Goal: Task Accomplishment & Management: Complete application form

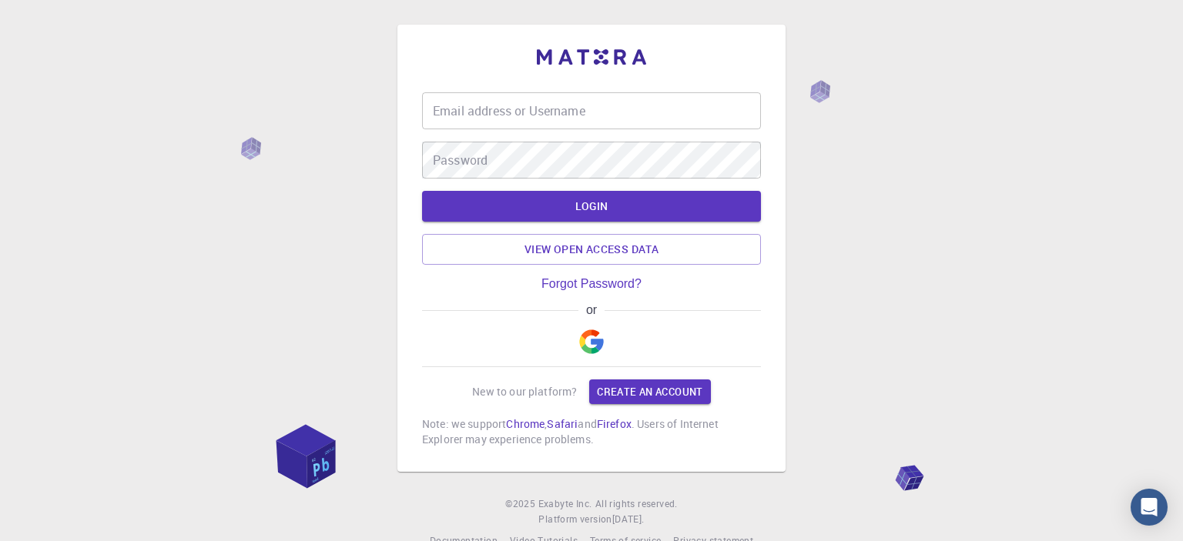
click at [596, 349] on img "button" at bounding box center [591, 342] width 25 height 25
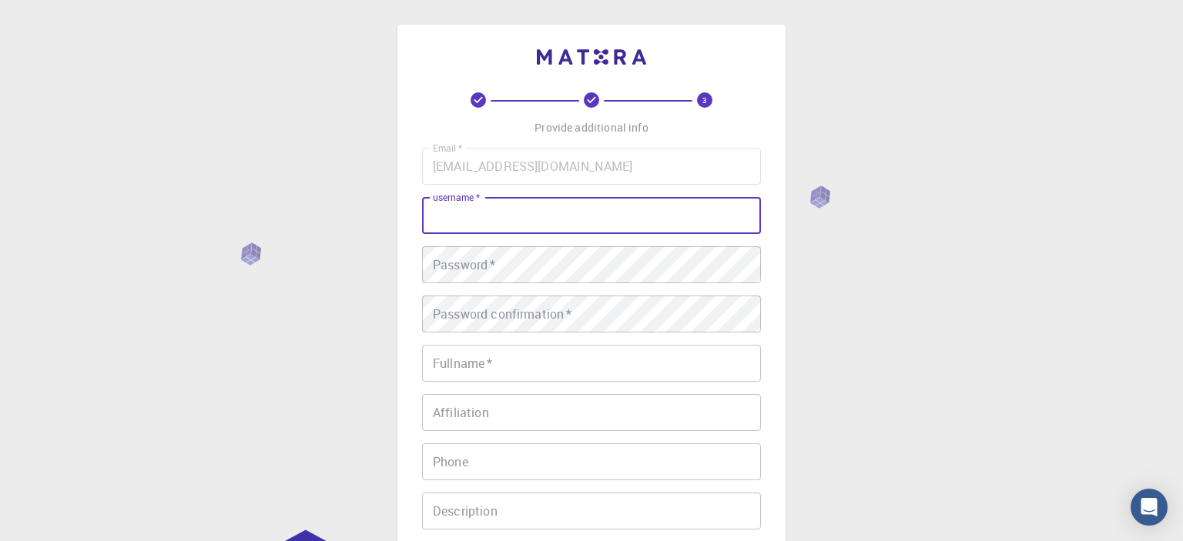
click at [584, 230] on input "username   *" at bounding box center [591, 215] width 339 height 37
type input "[PERSON_NAME]"
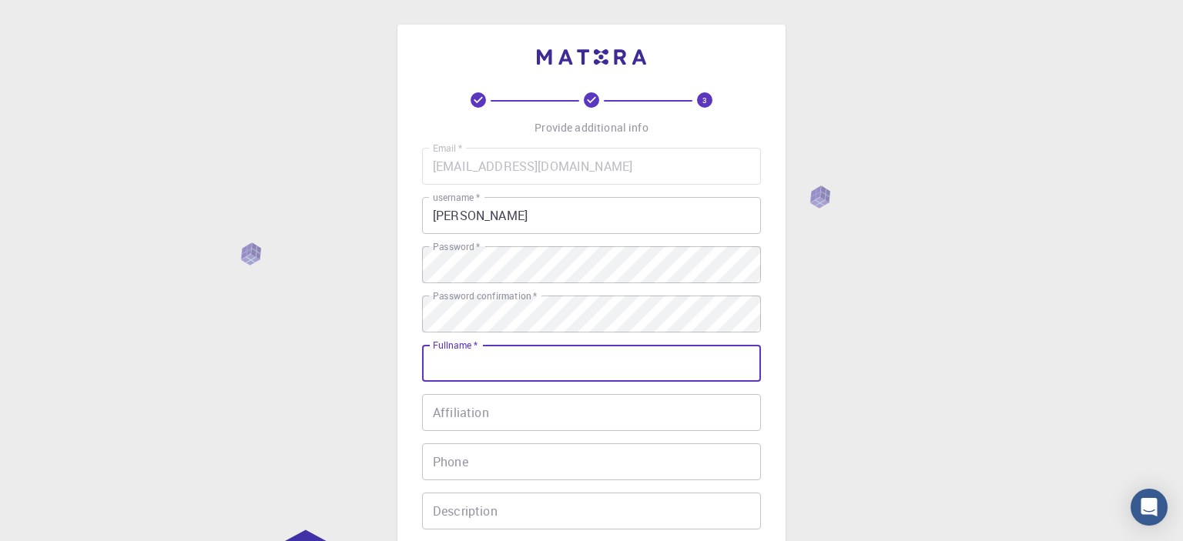
click at [522, 380] on input "Fullname   *" at bounding box center [591, 363] width 339 height 37
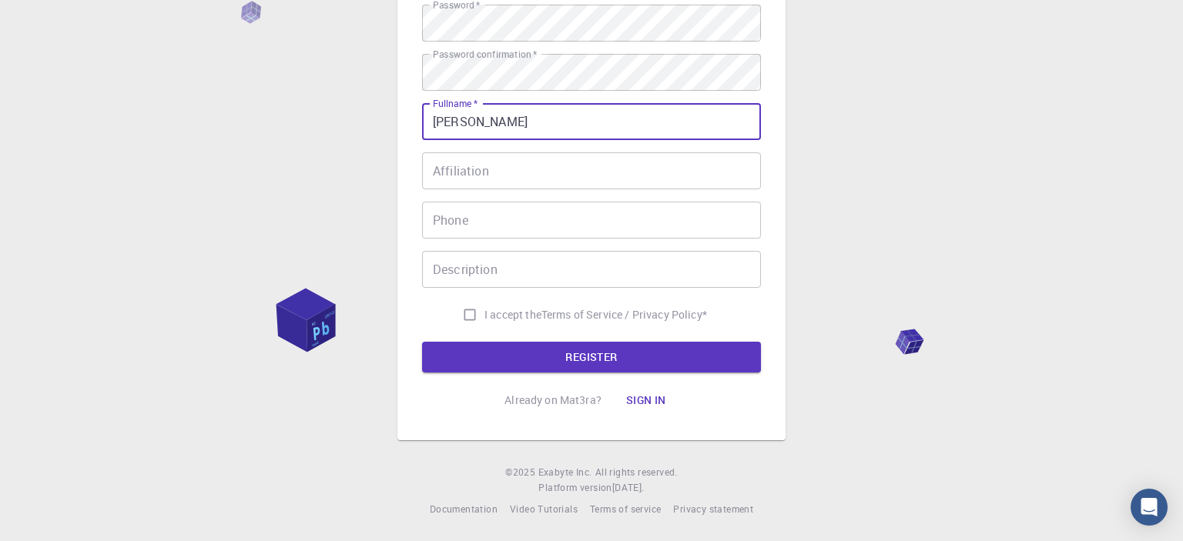
type input "[PERSON_NAME]"
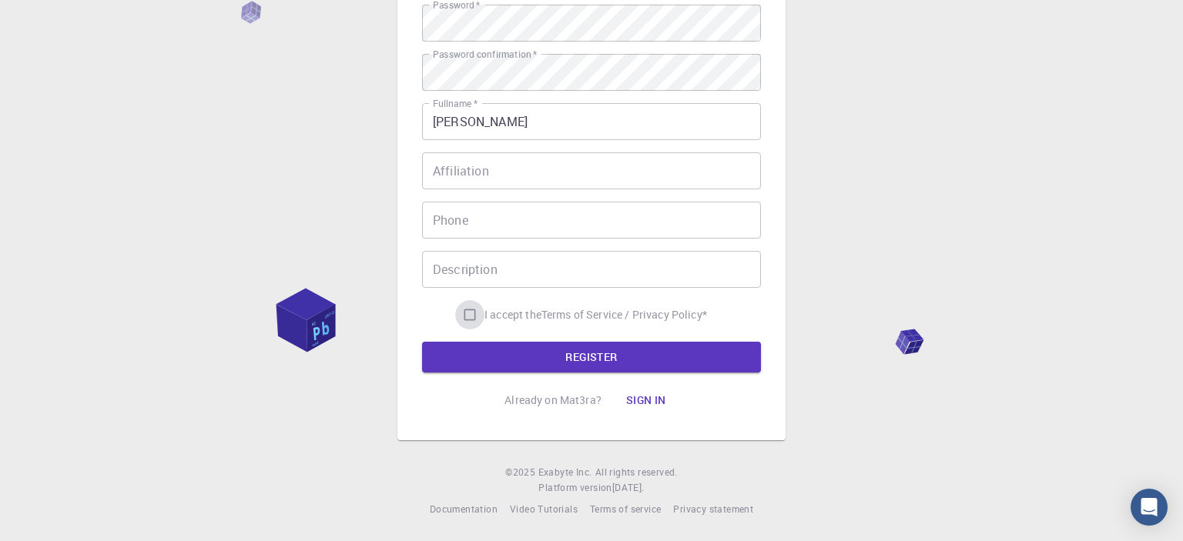
click at [467, 316] on input "I accept the Terms of Service / Privacy Policy *" at bounding box center [469, 314] width 29 height 29
checkbox input "true"
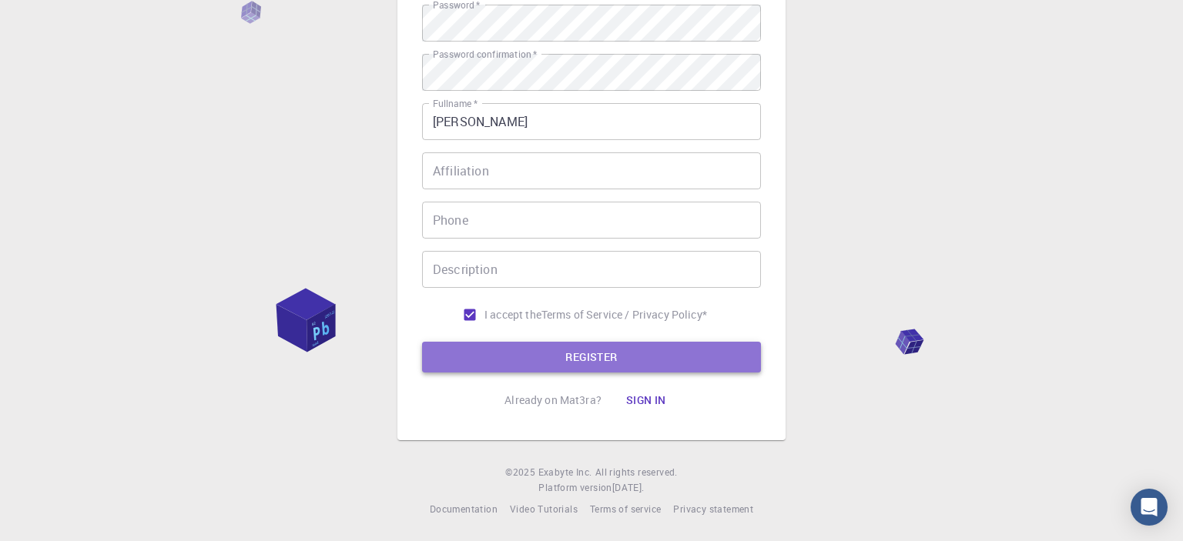
click at [528, 359] on button "REGISTER" at bounding box center [591, 357] width 339 height 31
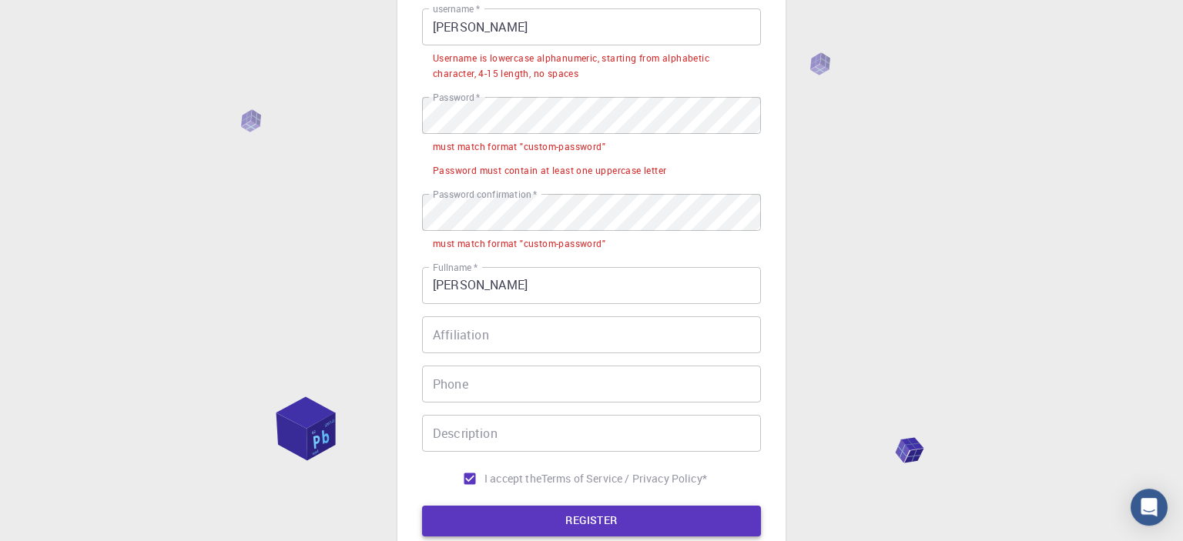
scroll to position [188, 0]
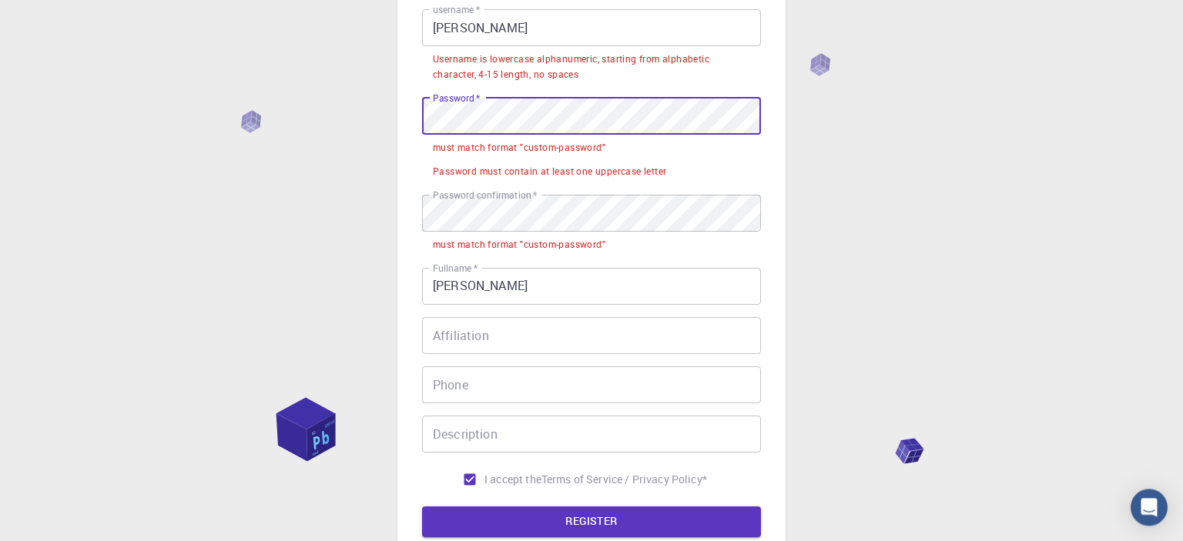
click at [583, 28] on input "[PERSON_NAME]" at bounding box center [591, 27] width 339 height 37
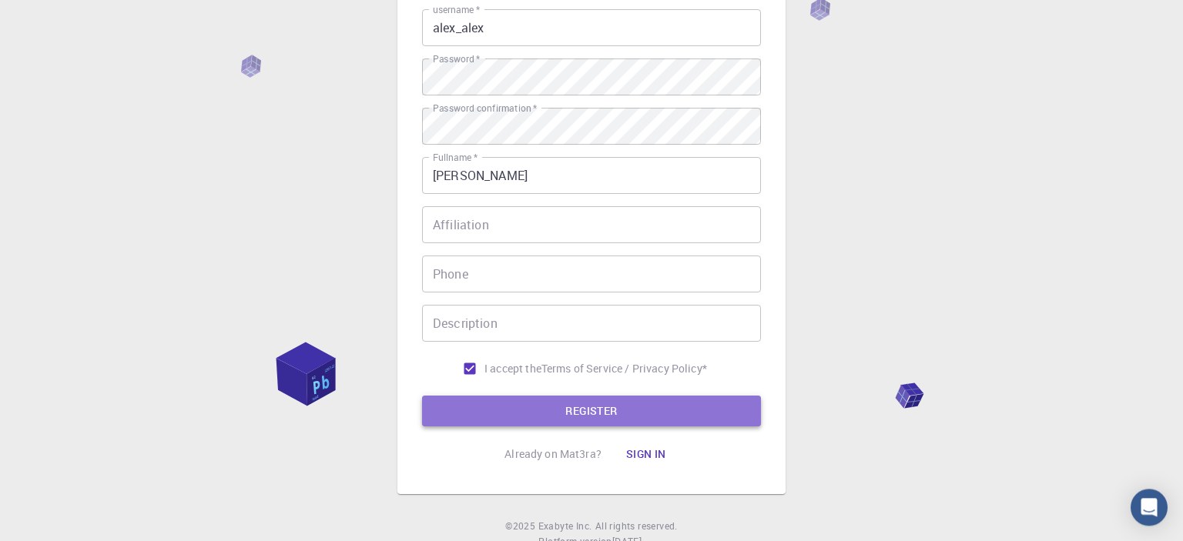
click at [520, 414] on button "REGISTER" at bounding box center [591, 411] width 339 height 31
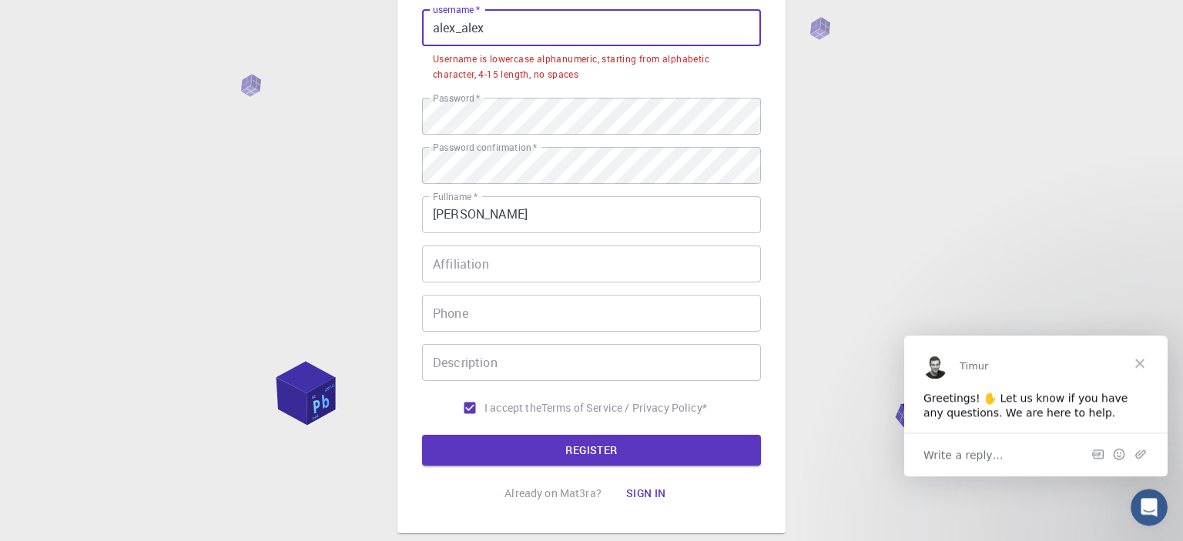
scroll to position [0, 0]
drag, startPoint x: 513, startPoint y: 32, endPoint x: 411, endPoint y: 31, distance: 101.7
click at [422, 31] on input "alex_alex" at bounding box center [591, 27] width 339 height 37
click at [457, 24] on input "alex_alex" at bounding box center [591, 27] width 339 height 37
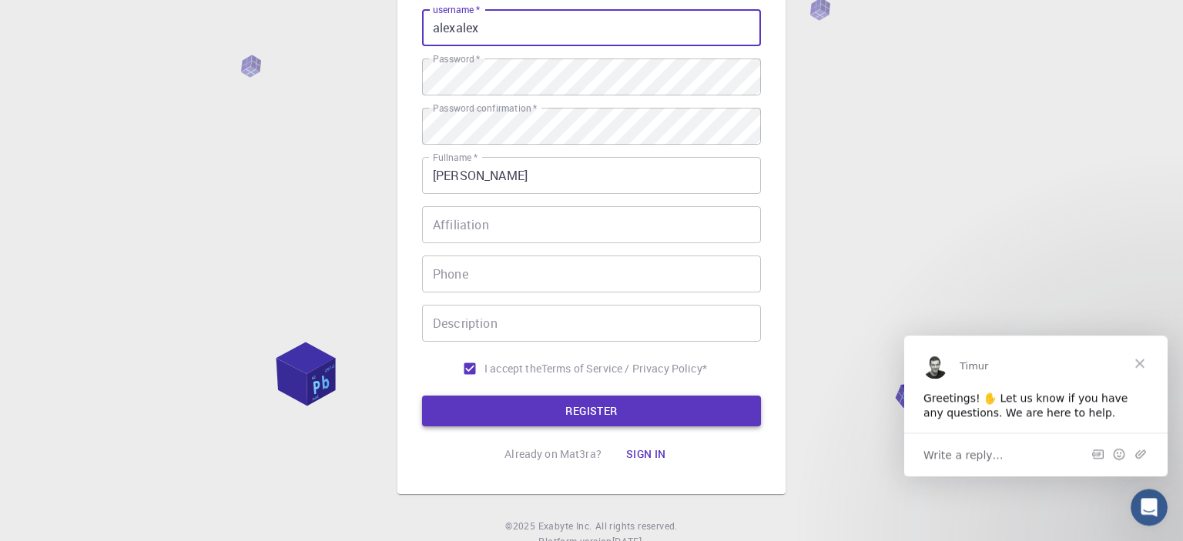
type input "alexalex"
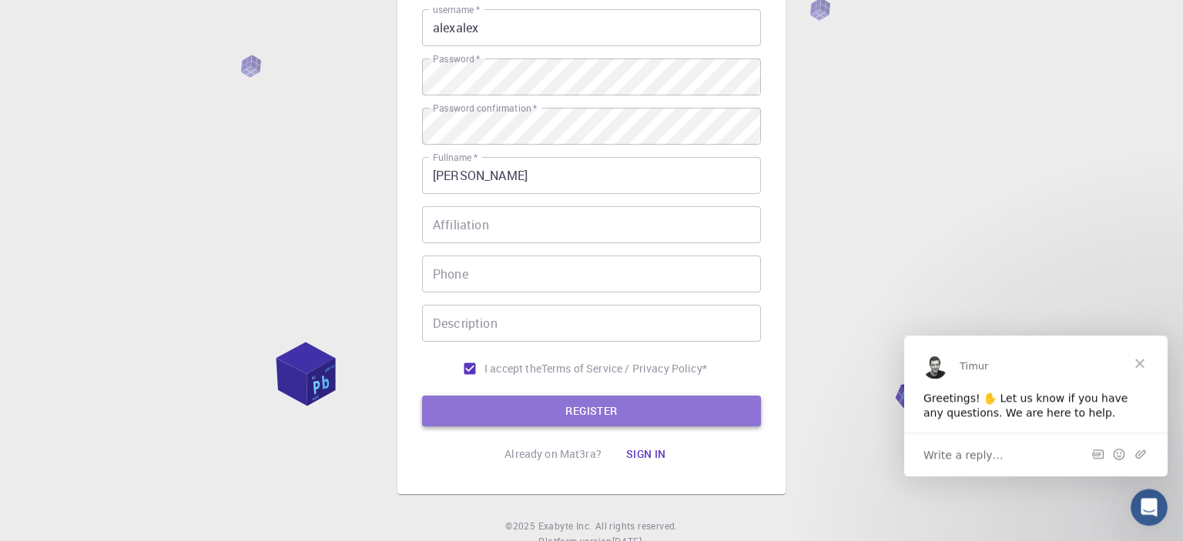
click at [538, 413] on button "REGISTER" at bounding box center [591, 411] width 339 height 31
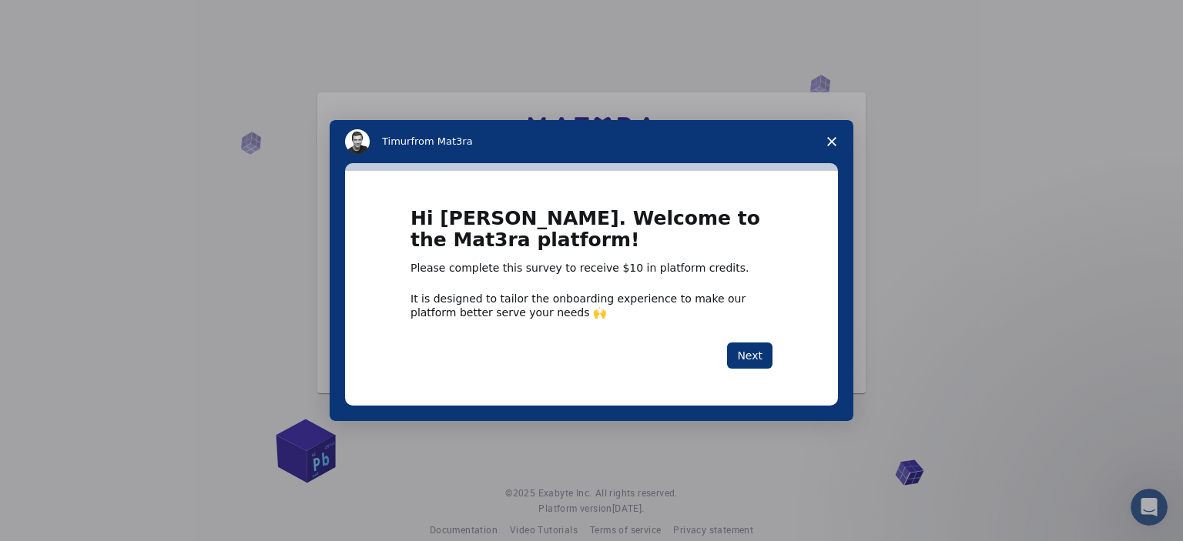
click at [832, 142] on polygon "Close survey" at bounding box center [831, 141] width 9 height 9
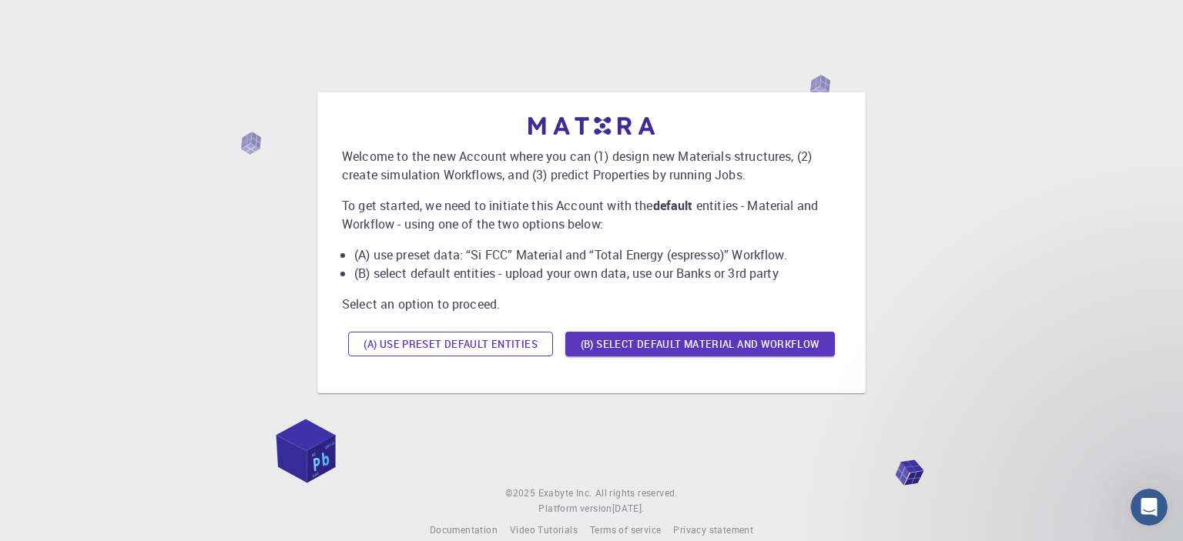
click at [491, 346] on button "(A) Use preset default entities" at bounding box center [450, 344] width 205 height 25
